Goal: Transaction & Acquisition: Purchase product/service

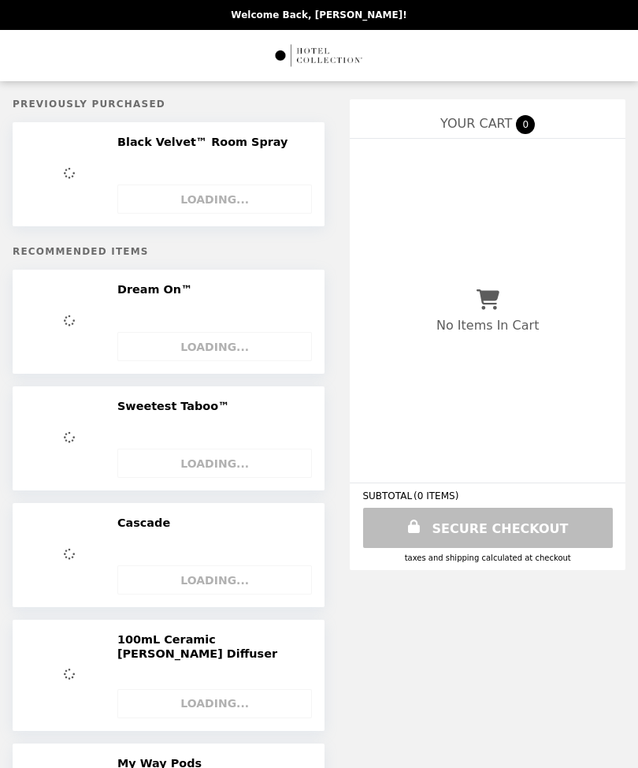
select select "**"
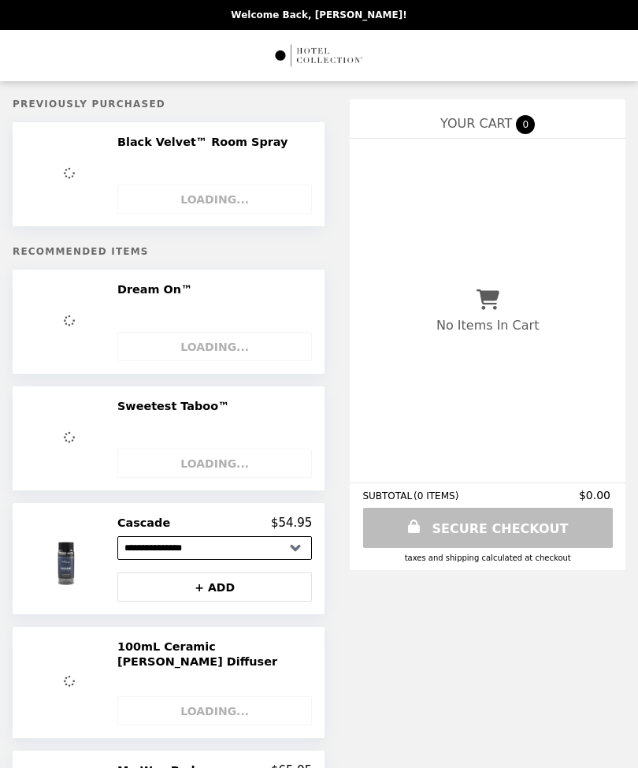
select select "**********"
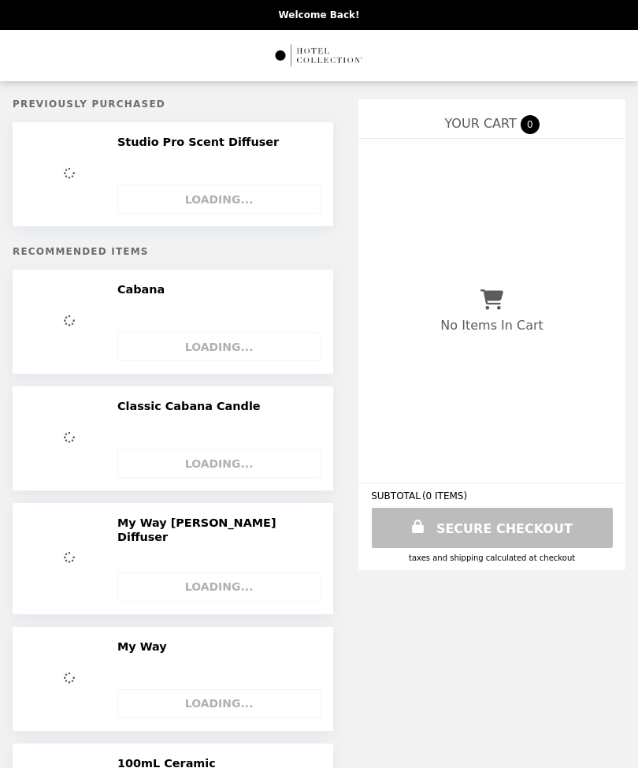
select select "**********"
